Goal: Find specific page/section: Find specific page/section

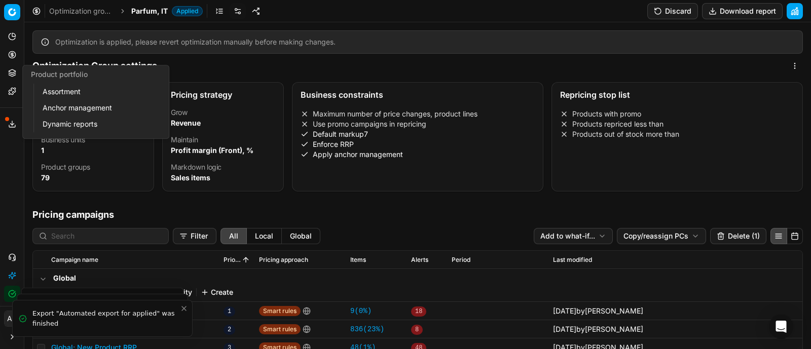
scroll to position [47, 0]
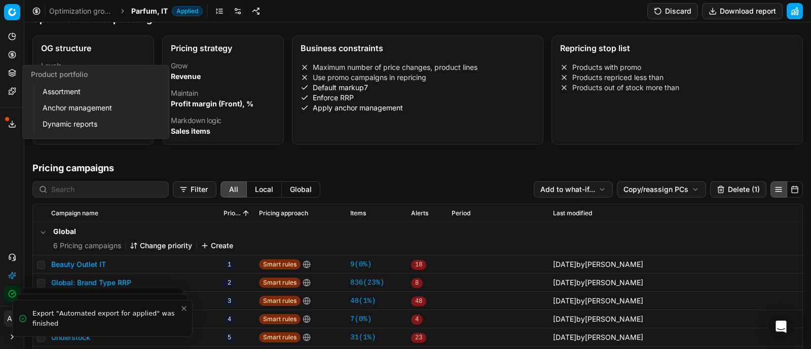
drag, startPoint x: 51, startPoint y: 90, endPoint x: 57, endPoint y: 82, distance: 10.1
click at [51, 90] on link "Assortment" at bounding box center [97, 92] width 118 height 14
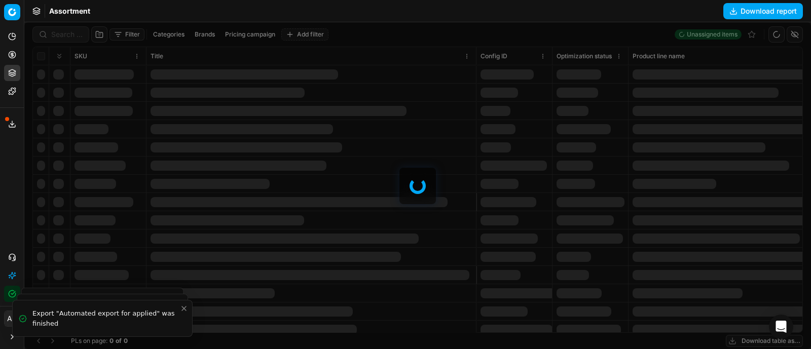
click at [69, 33] on div at bounding box center [417, 185] width 786 height 327
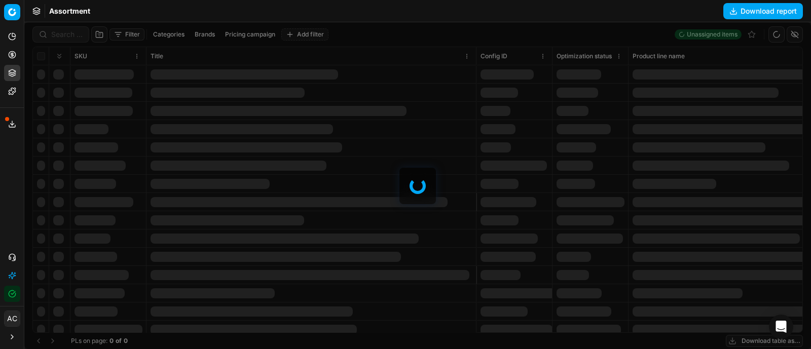
click at [69, 33] on div at bounding box center [417, 185] width 786 height 327
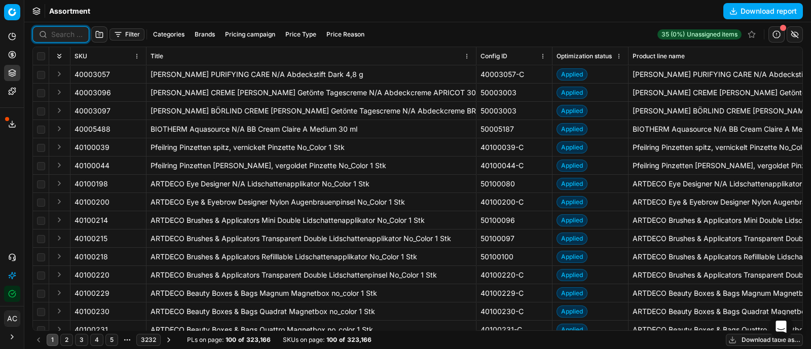
click at [64, 34] on input at bounding box center [66, 34] width 31 height 10
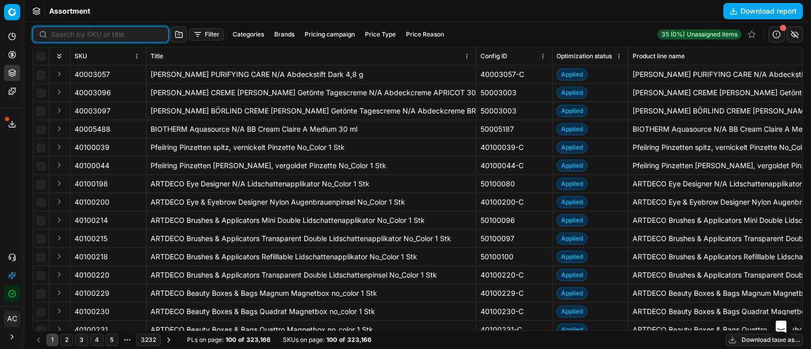
paste input "90014851-0023328-15-2"
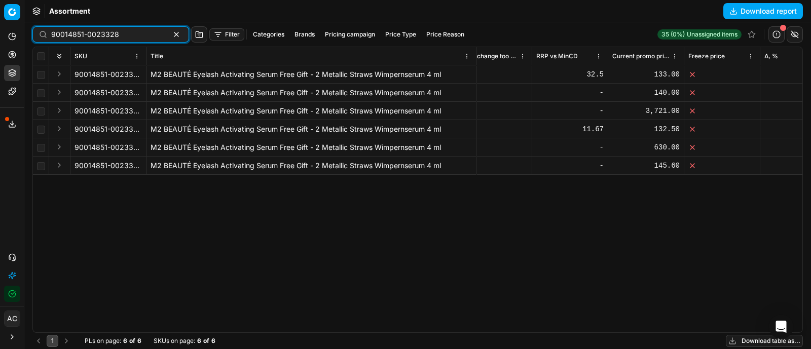
scroll to position [0, 1188]
type input "90014851-0023328"
